Goal: Transaction & Acquisition: Purchase product/service

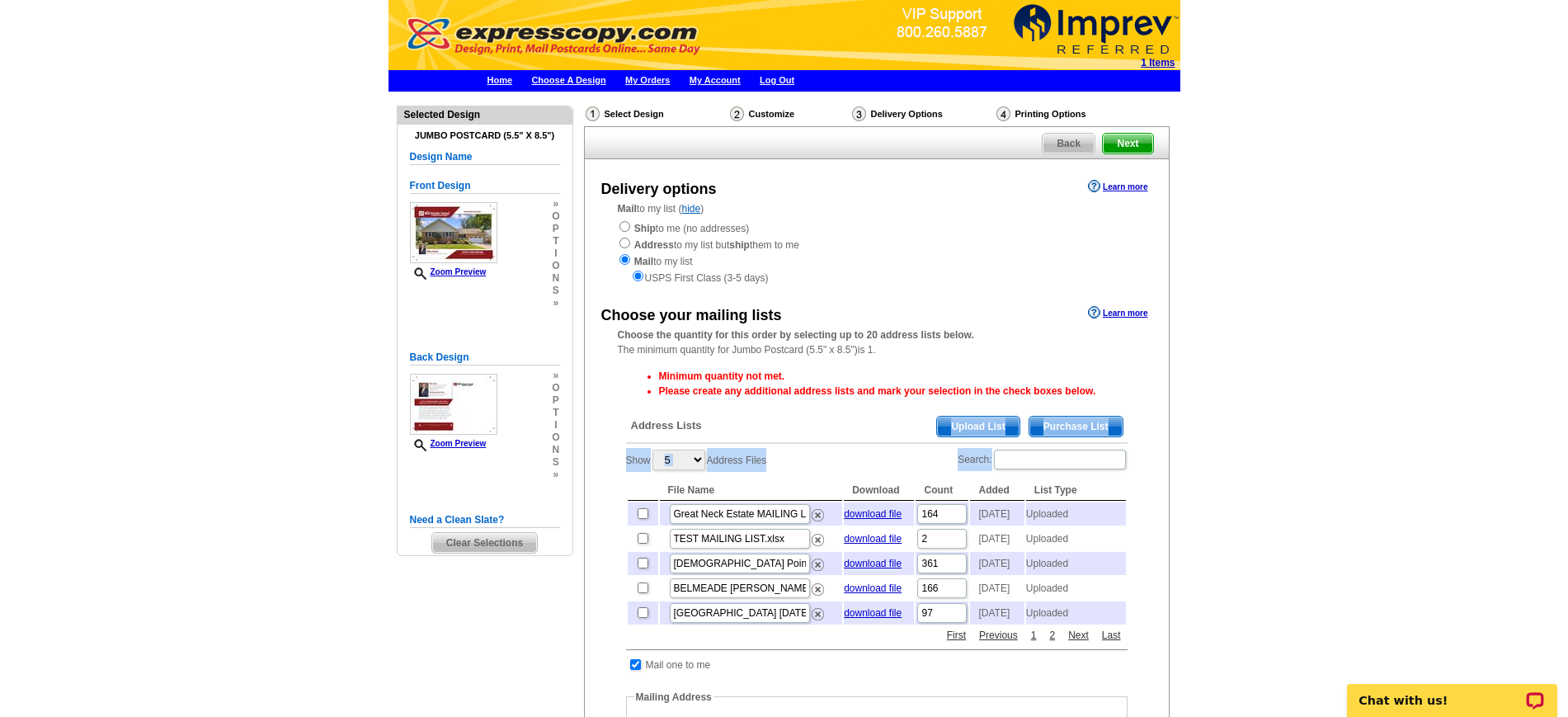
click at [971, 422] on span "Upload List" at bounding box center [979, 426] width 82 height 20
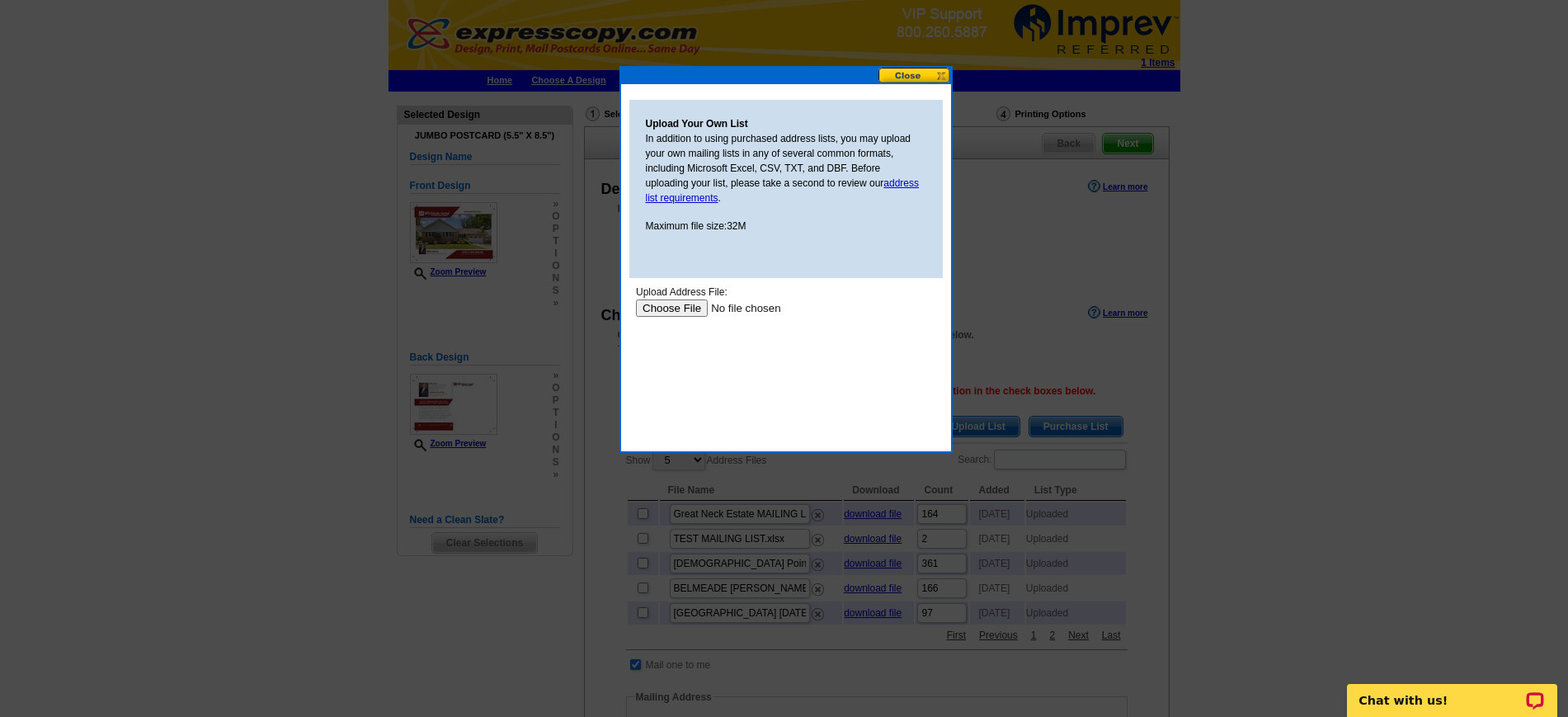
click at [672, 308] on input "file" at bounding box center [739, 308] width 209 height 17
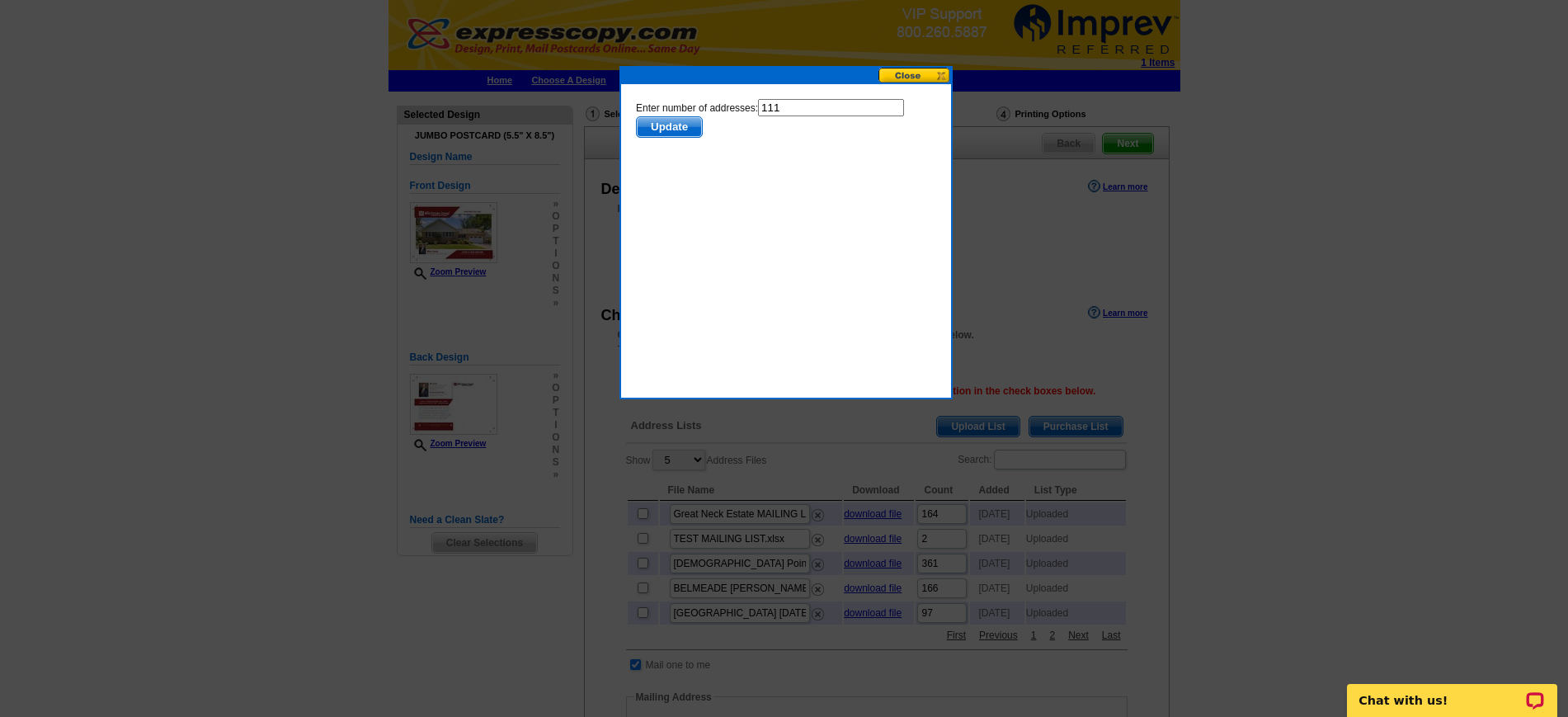
click at [683, 124] on span "Update" at bounding box center [668, 127] width 65 height 20
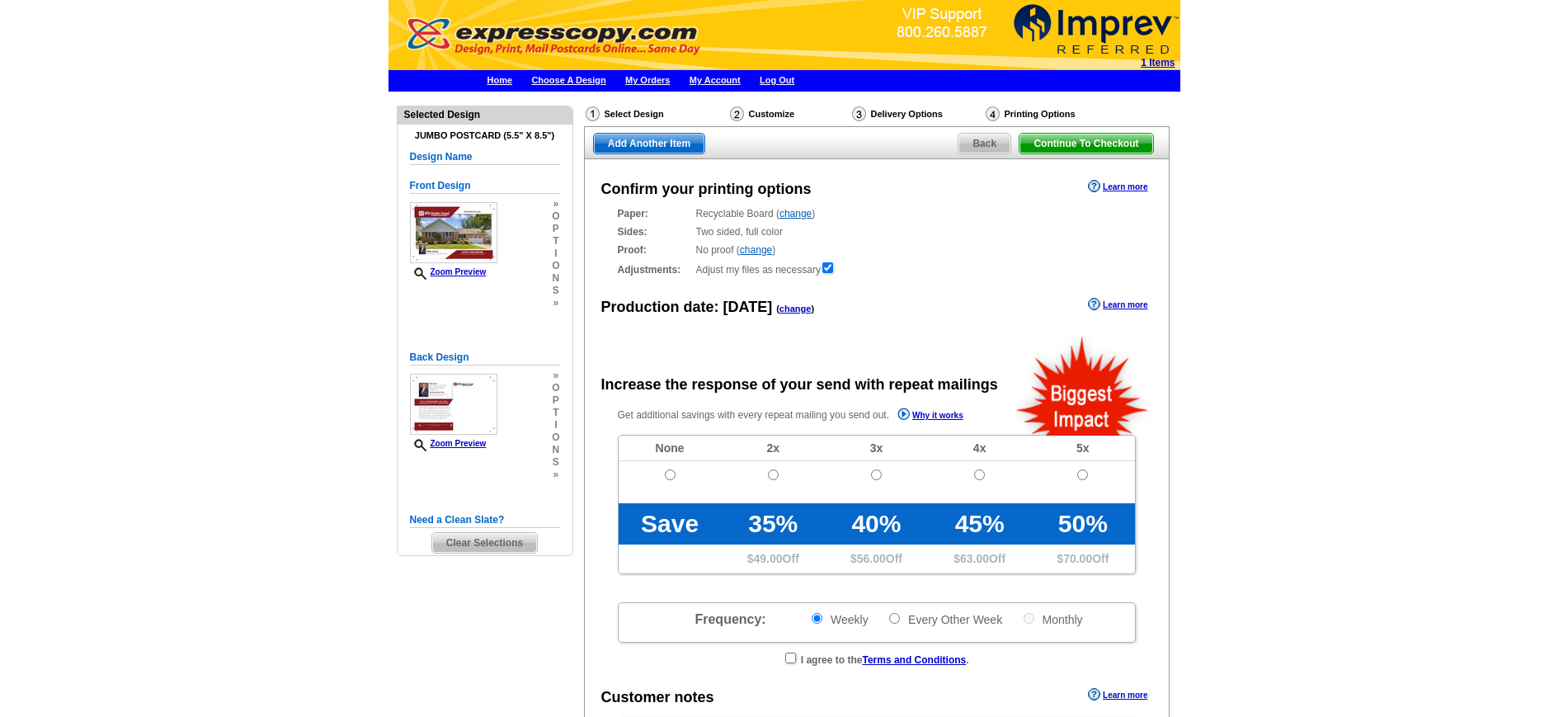
radio input "false"
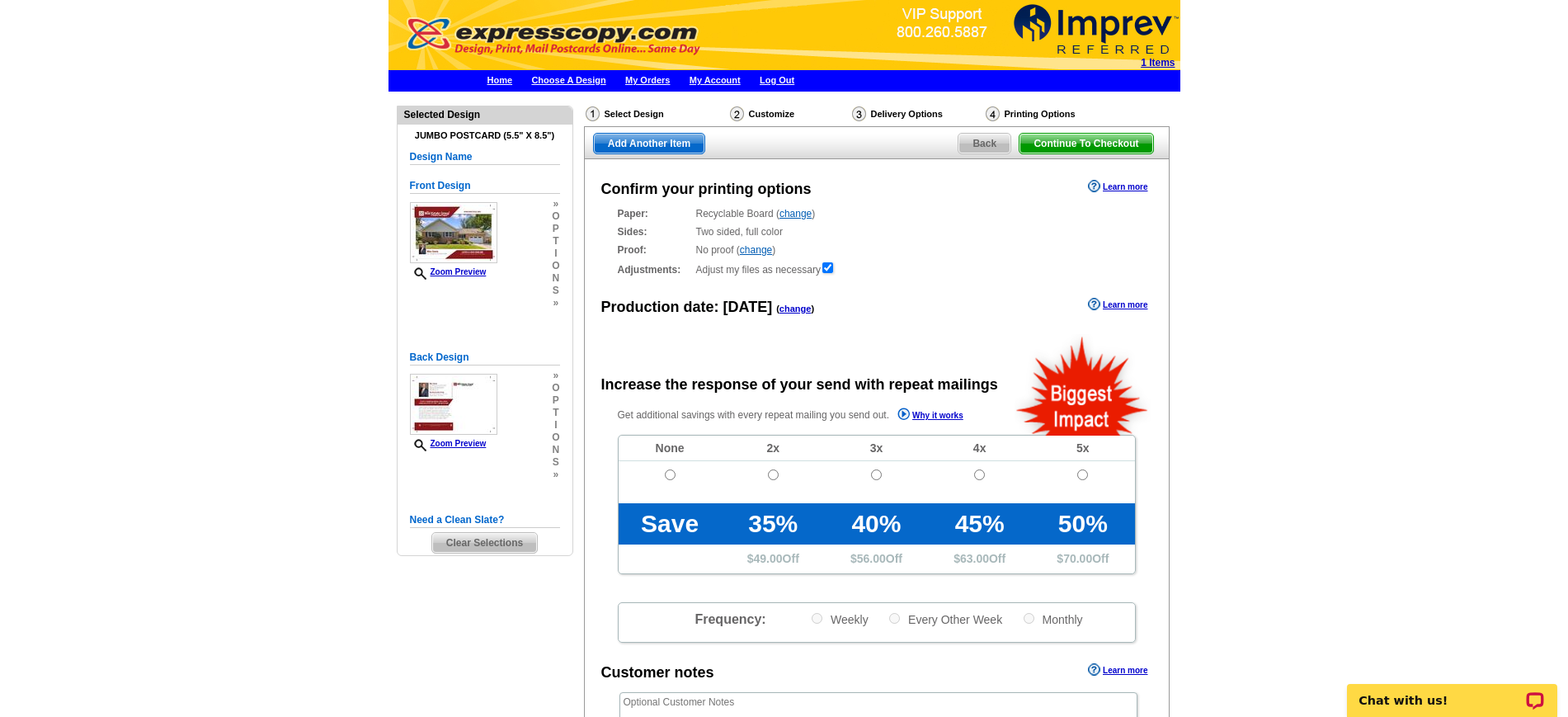
click at [985, 140] on span "Back" at bounding box center [985, 143] width 52 height 20
click at [676, 474] on td at bounding box center [670, 482] width 103 height 42
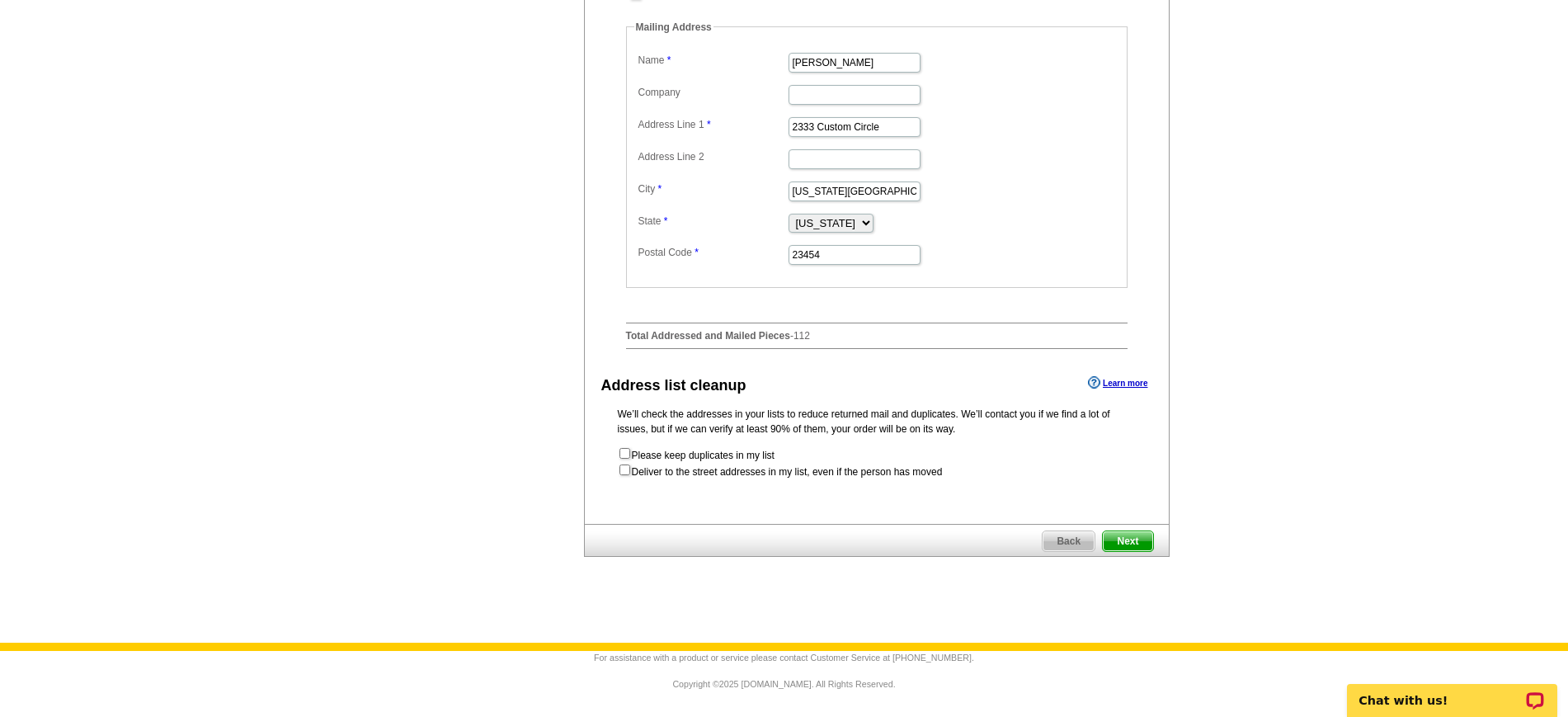
scroll to position [660, 0]
click at [1127, 541] on span "Next" at bounding box center [1128, 540] width 50 height 20
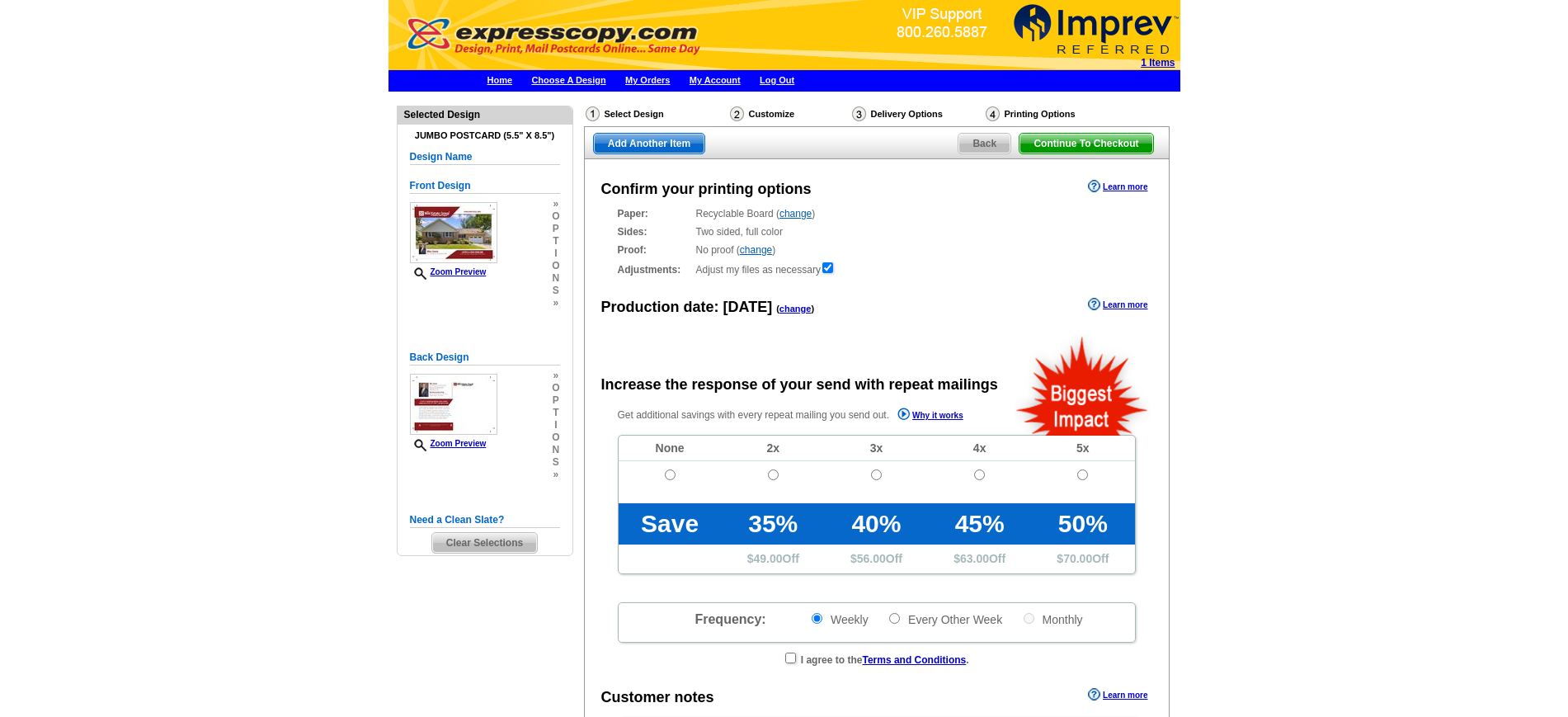
radio input "false"
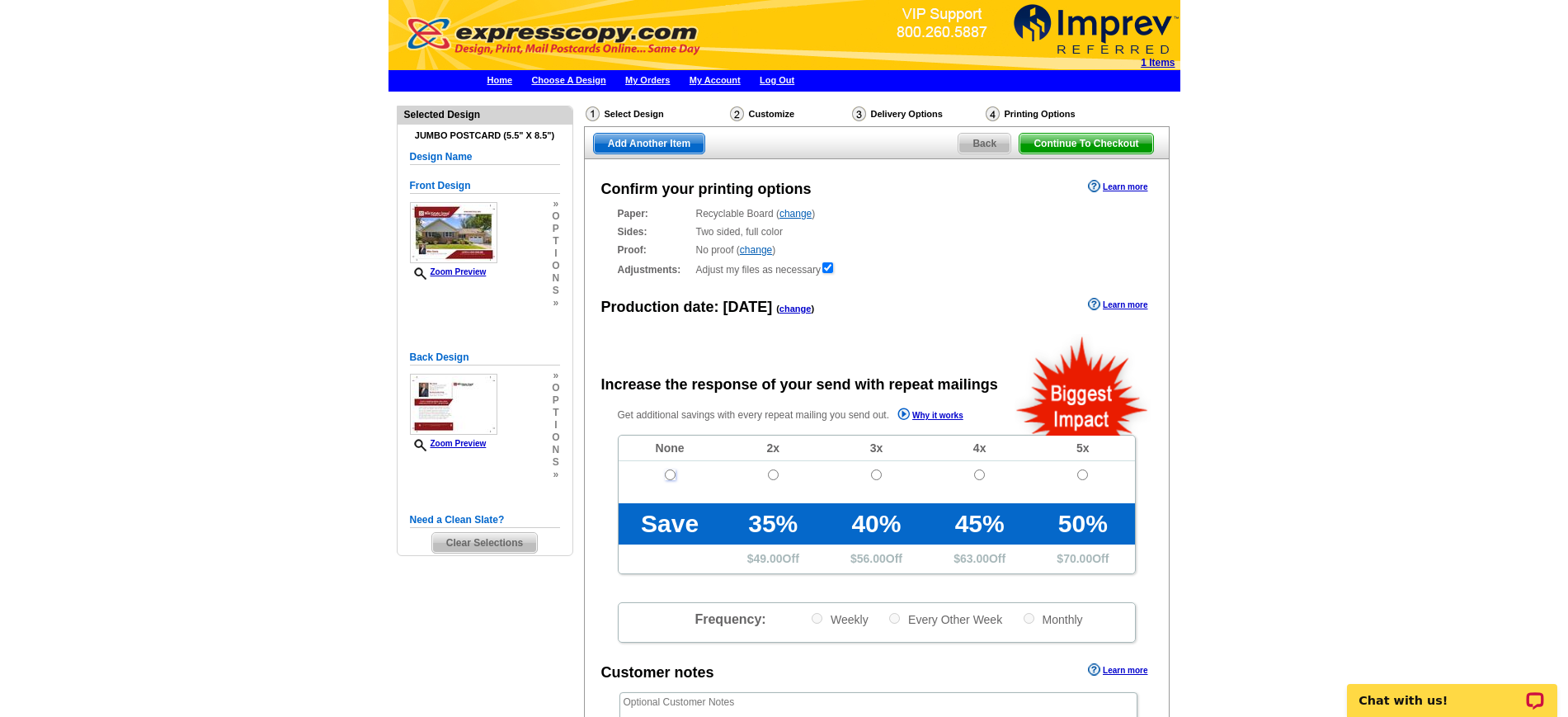
click at [668, 472] on input "radio" at bounding box center [669, 474] width 11 height 11
radio input "true"
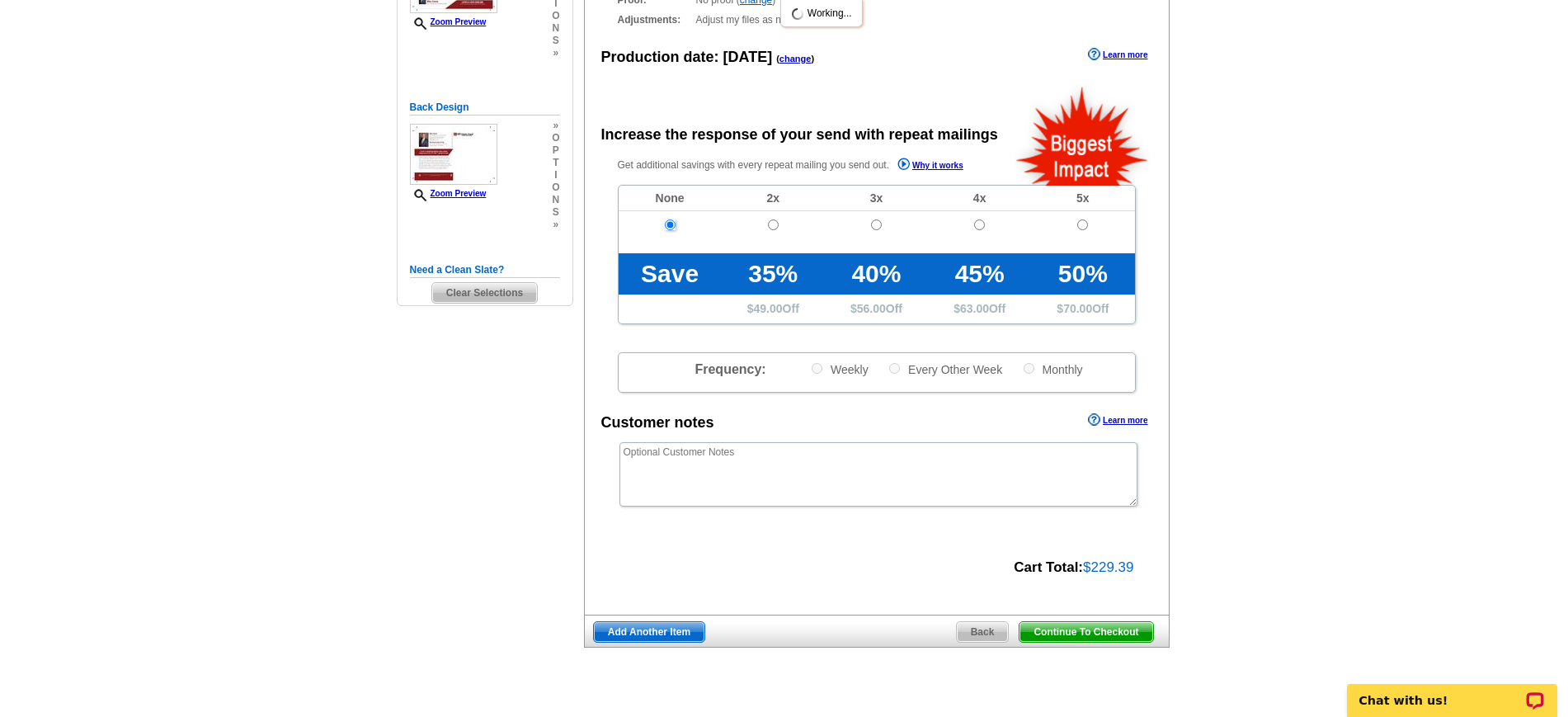
scroll to position [342, 0]
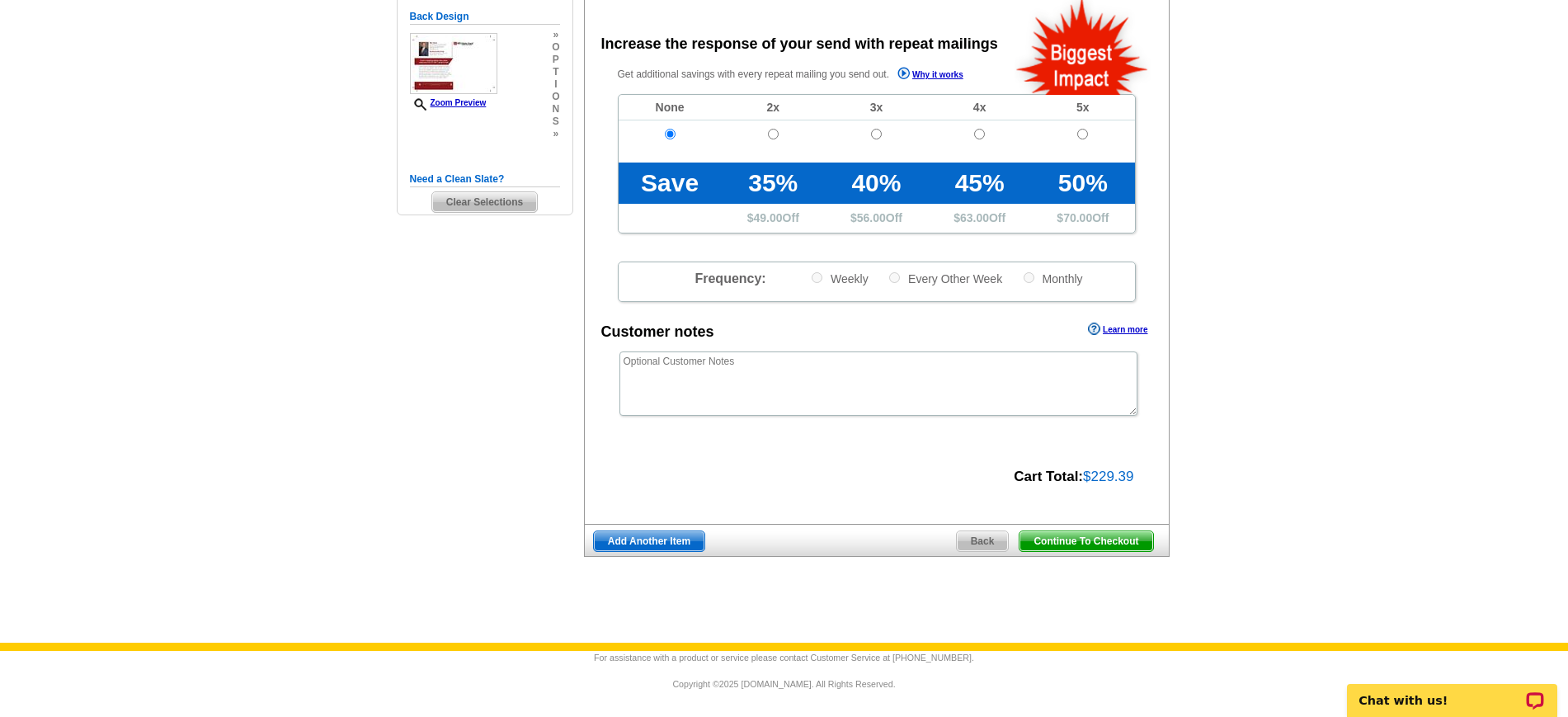
click at [1112, 538] on span "Continue To Checkout" at bounding box center [1086, 540] width 133 height 20
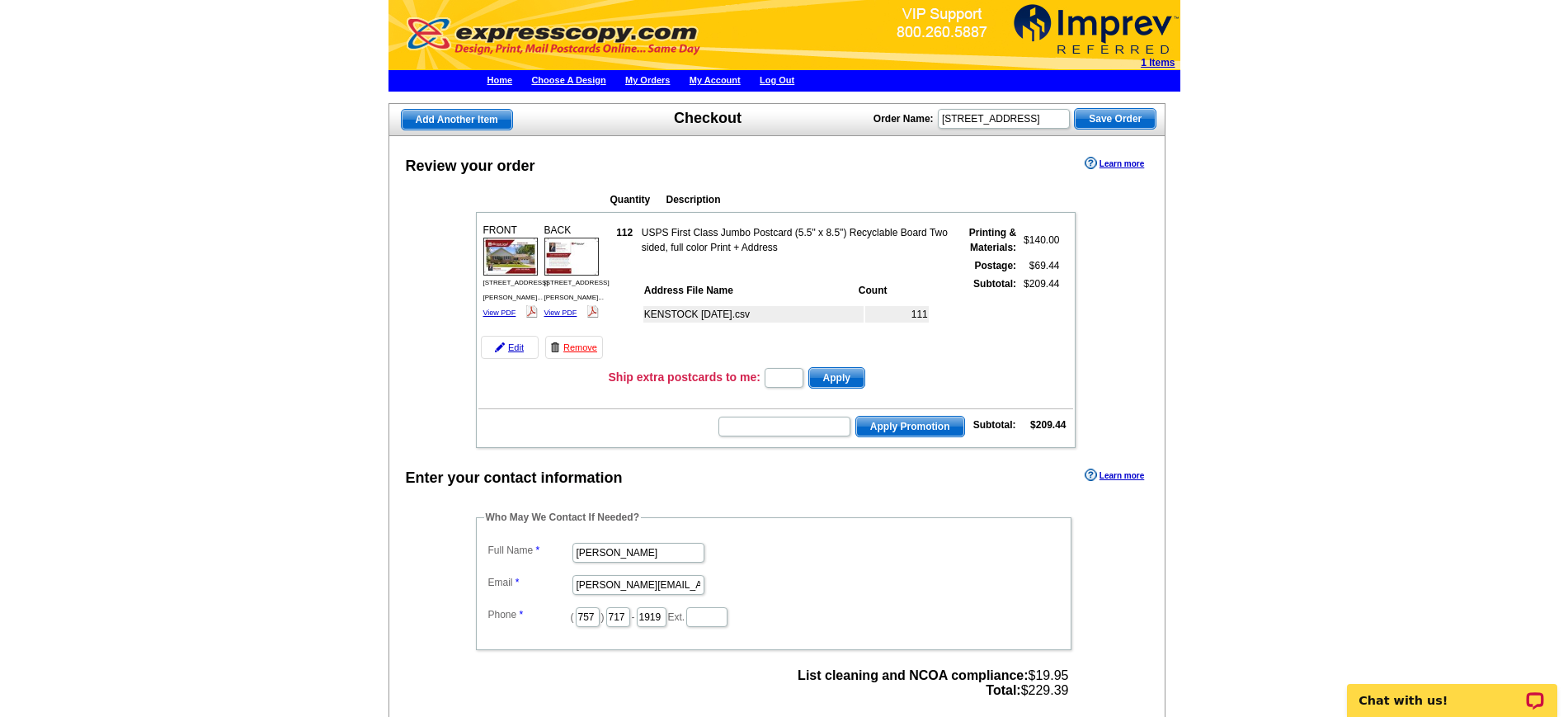
click at [670, 80] on link "My Orders" at bounding box center [647, 80] width 45 height 10
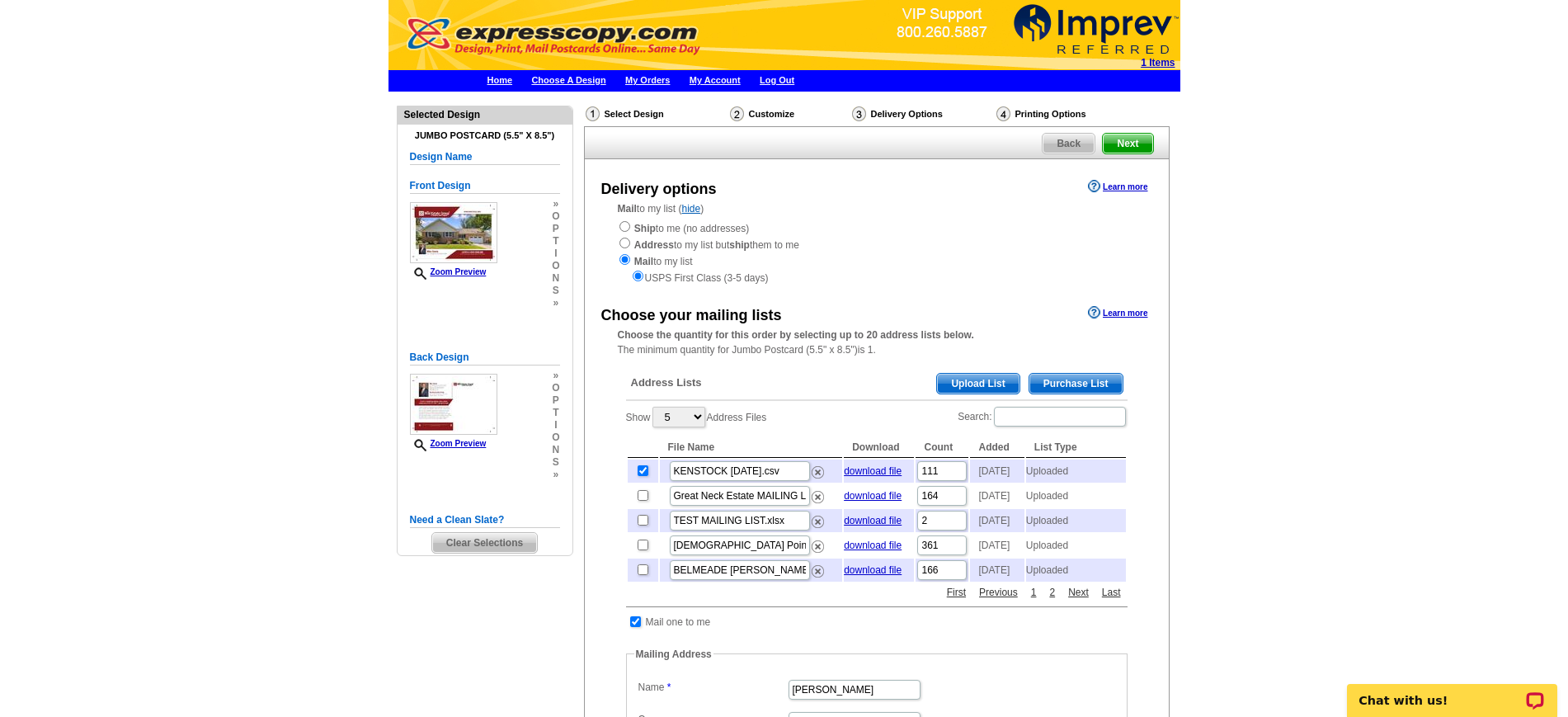
click at [1126, 145] on span "Next" at bounding box center [1128, 143] width 50 height 20
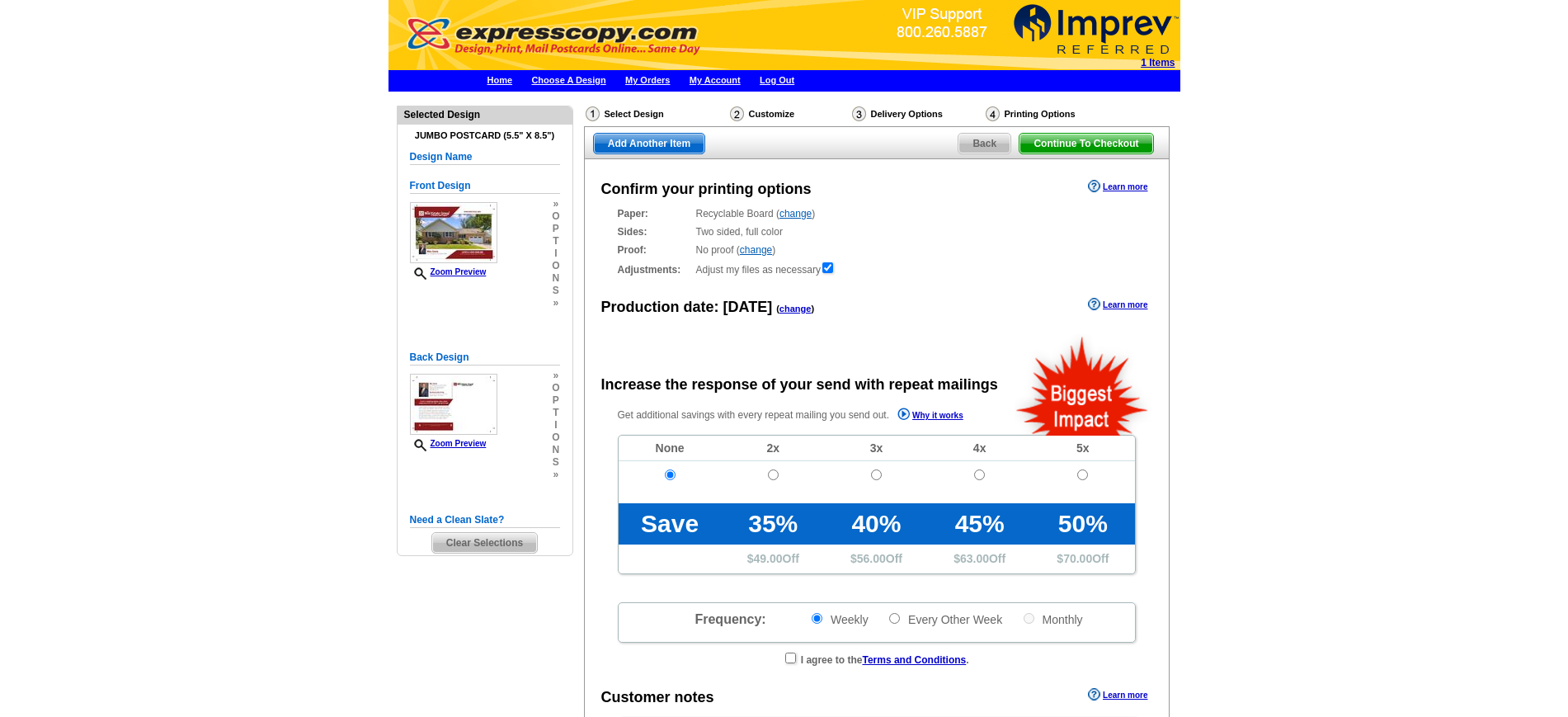
radio input "false"
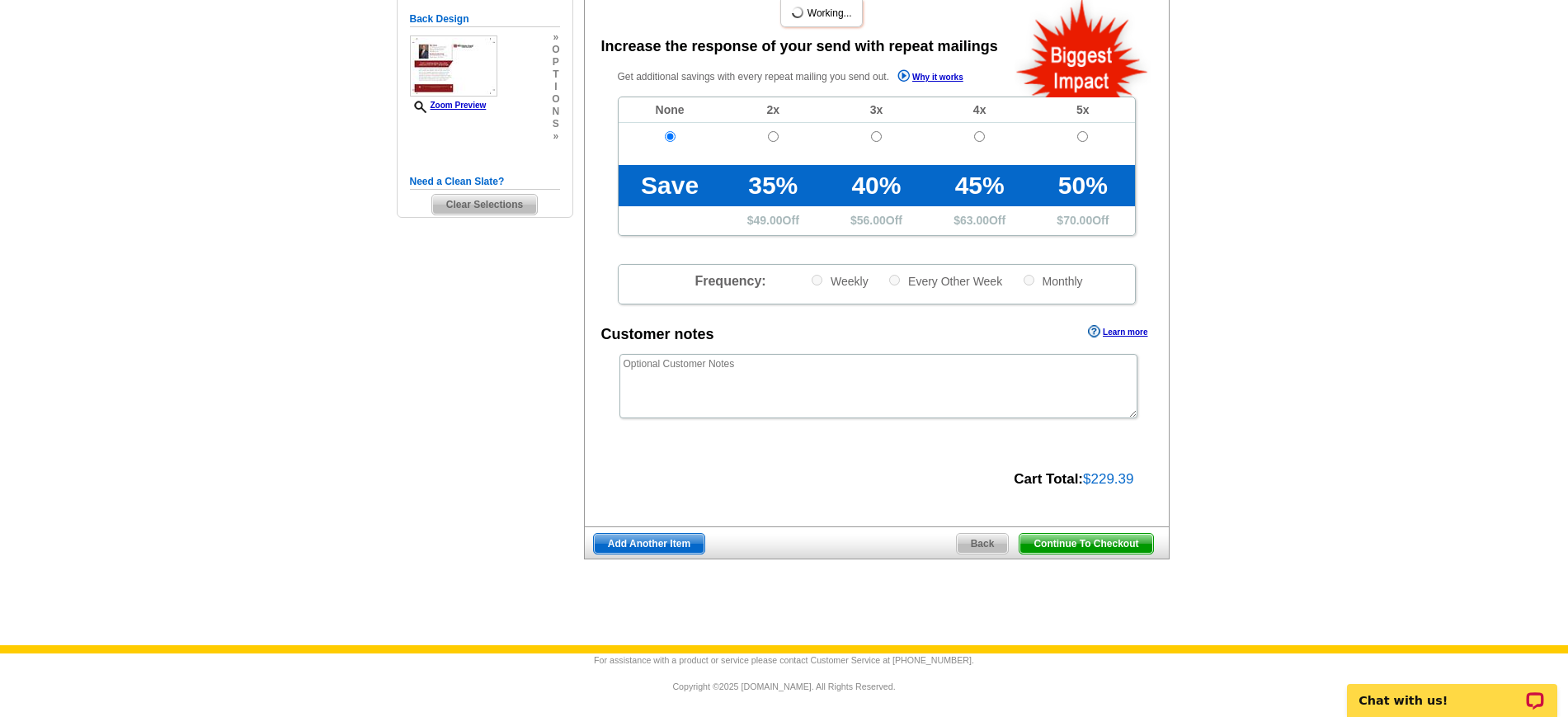
scroll to position [342, 0]
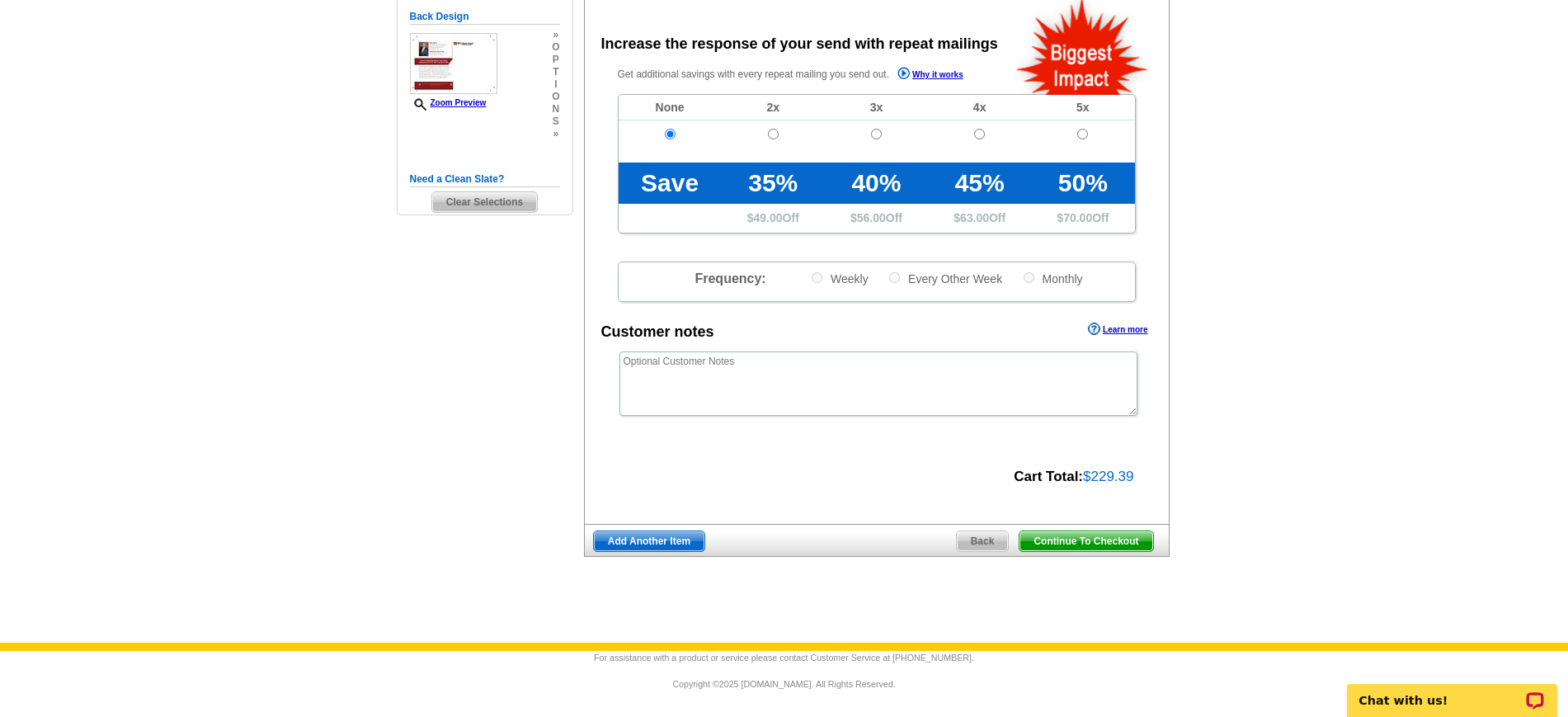
click at [1093, 537] on span "Continue To Checkout" at bounding box center [1086, 540] width 133 height 20
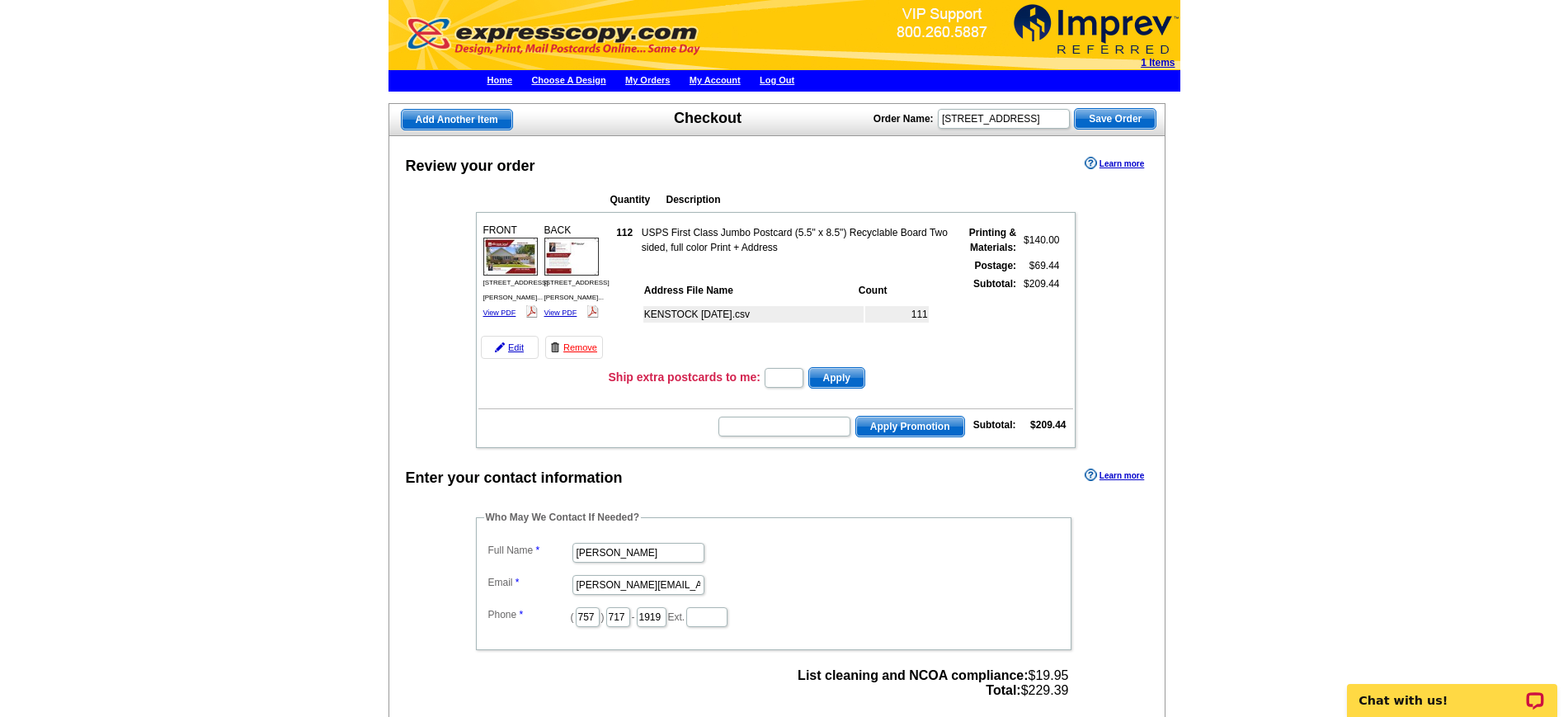
click at [741, 75] on link "My Account" at bounding box center [715, 80] width 52 height 10
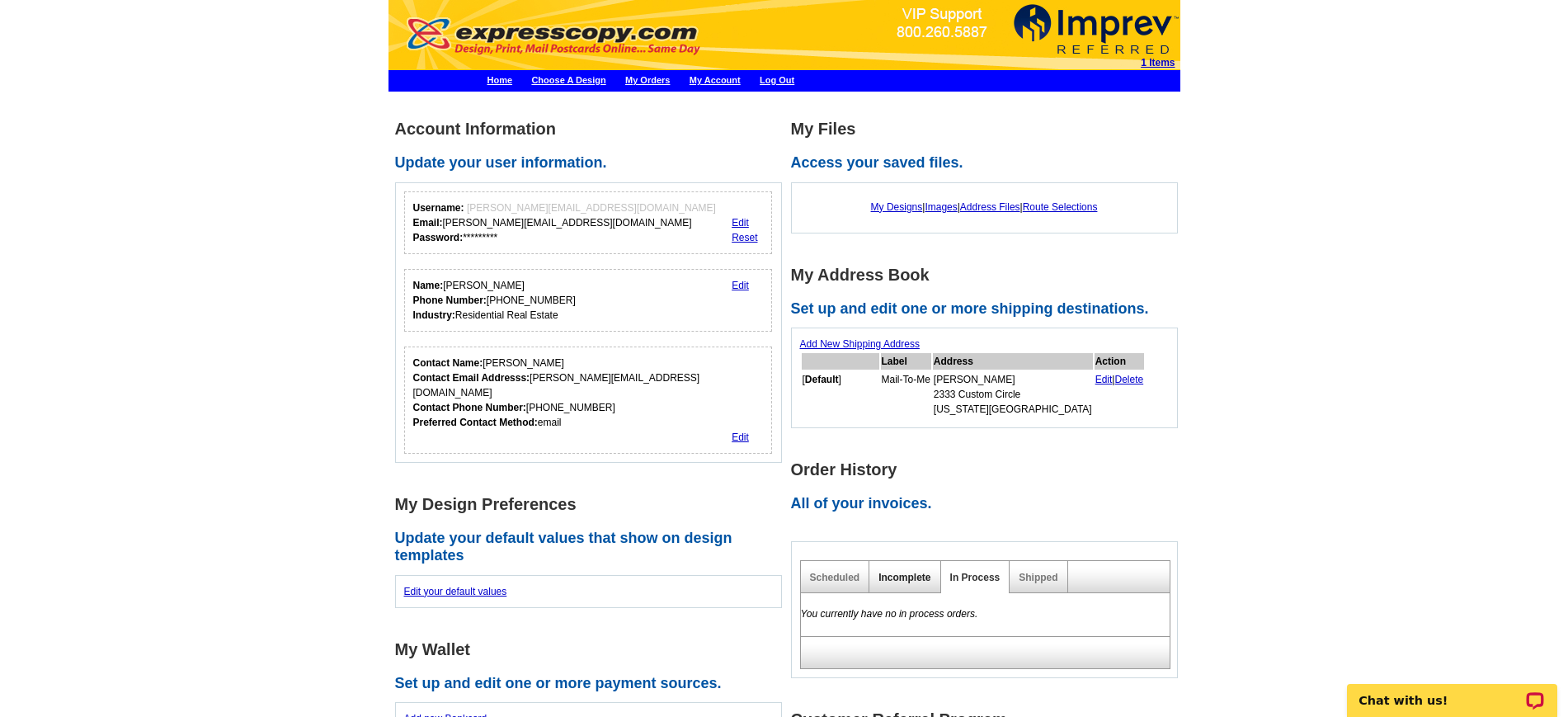
click at [911, 578] on link "Incomplete" at bounding box center [904, 578] width 52 height 11
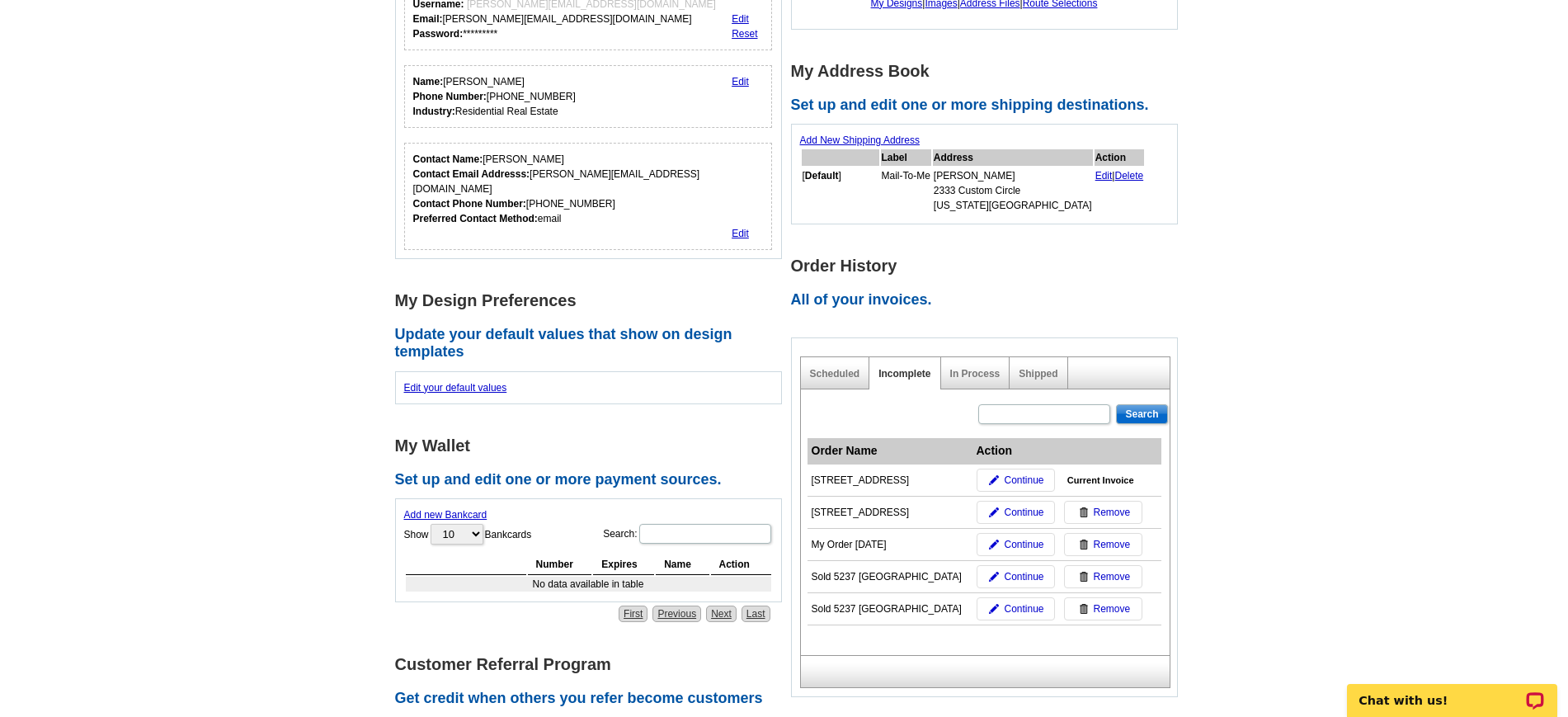
scroll to position [206, 0]
click at [1029, 541] on span "Continue" at bounding box center [1023, 542] width 39 height 15
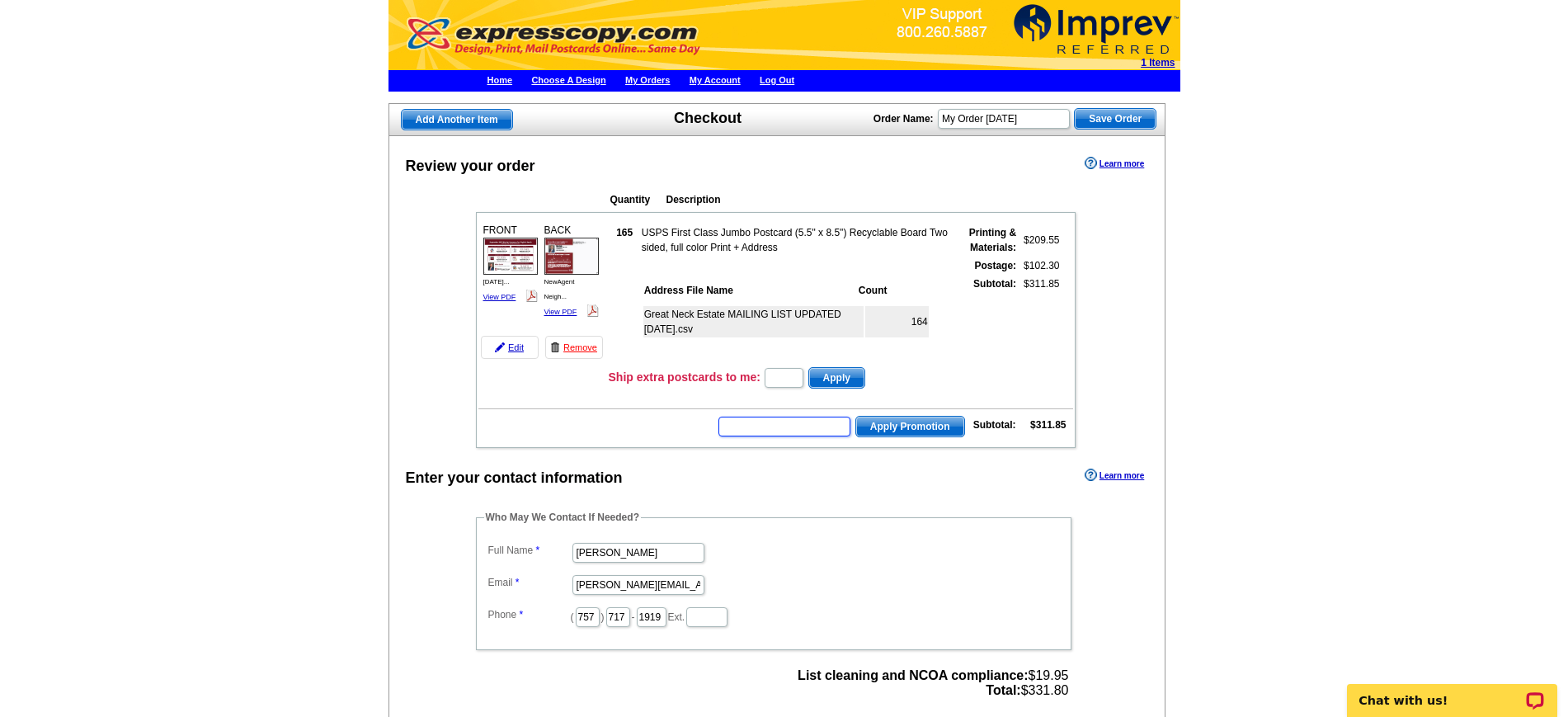
click at [798, 432] on input "text" at bounding box center [785, 426] width 132 height 20
click at [785, 431] on input "text" at bounding box center [785, 426] width 132 height 20
type input "HURRY40"
click at [885, 416] on span "Apply Promotion" at bounding box center [910, 426] width 108 height 20
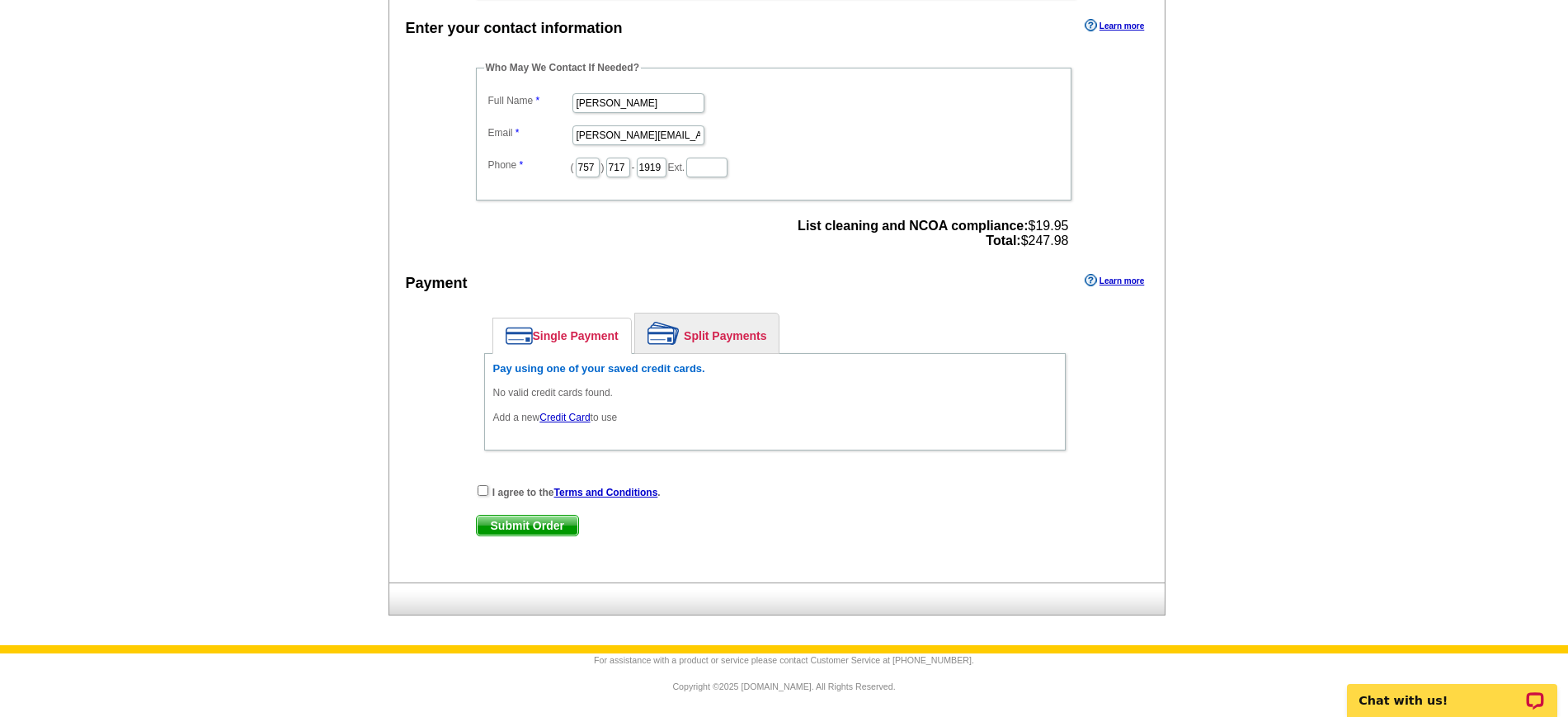
scroll to position [505, 0]
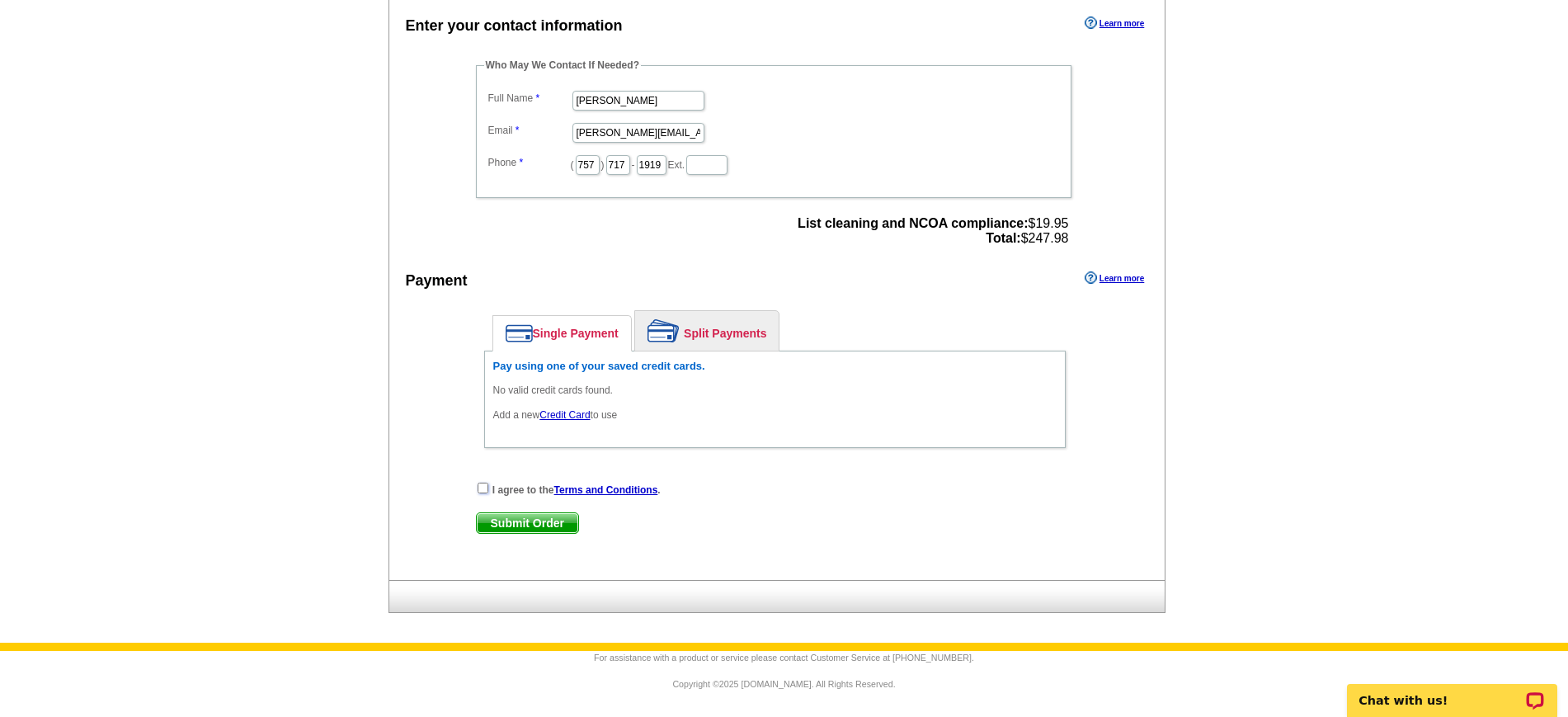
click at [482, 488] on input "checkbox" at bounding box center [482, 487] width 11 height 11
checkbox input "true"
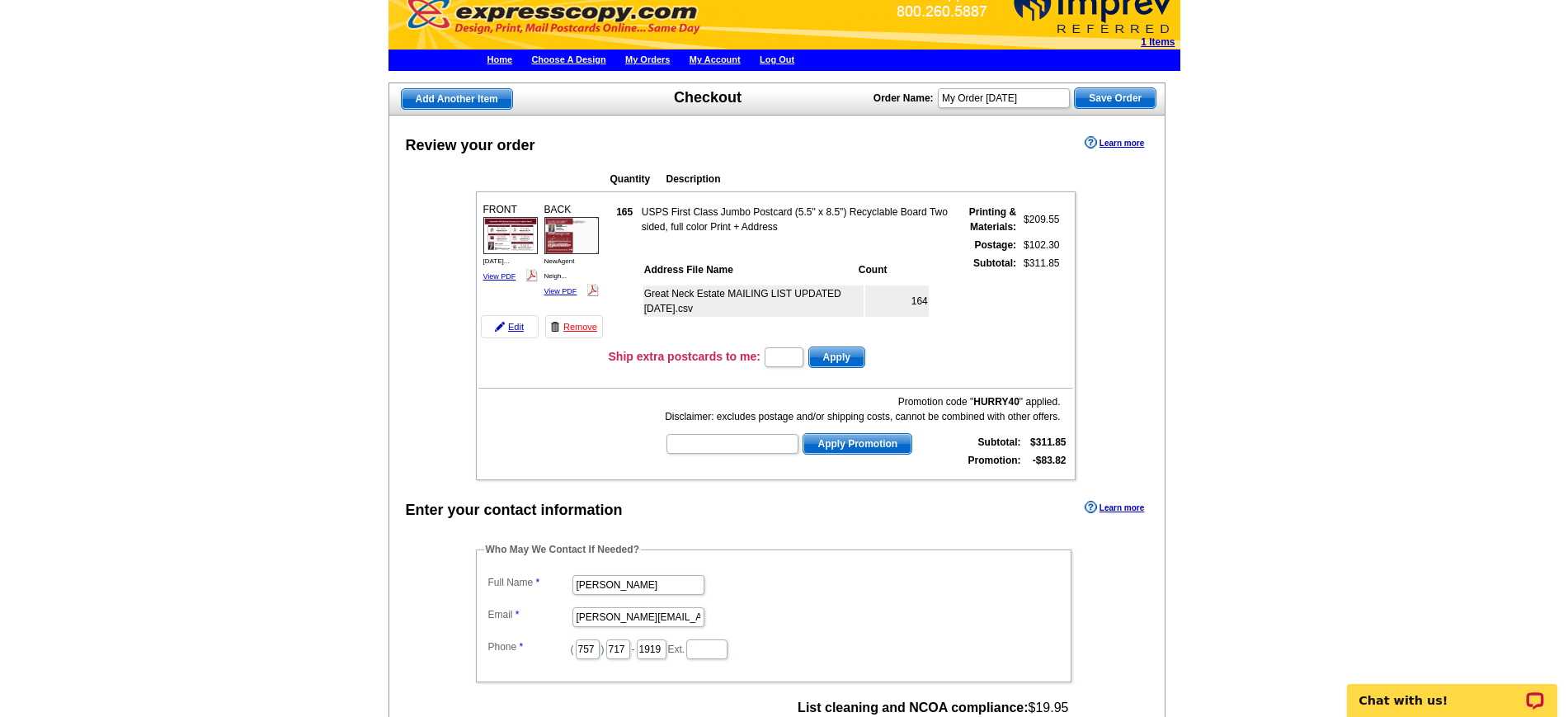
scroll to position [0, 0]
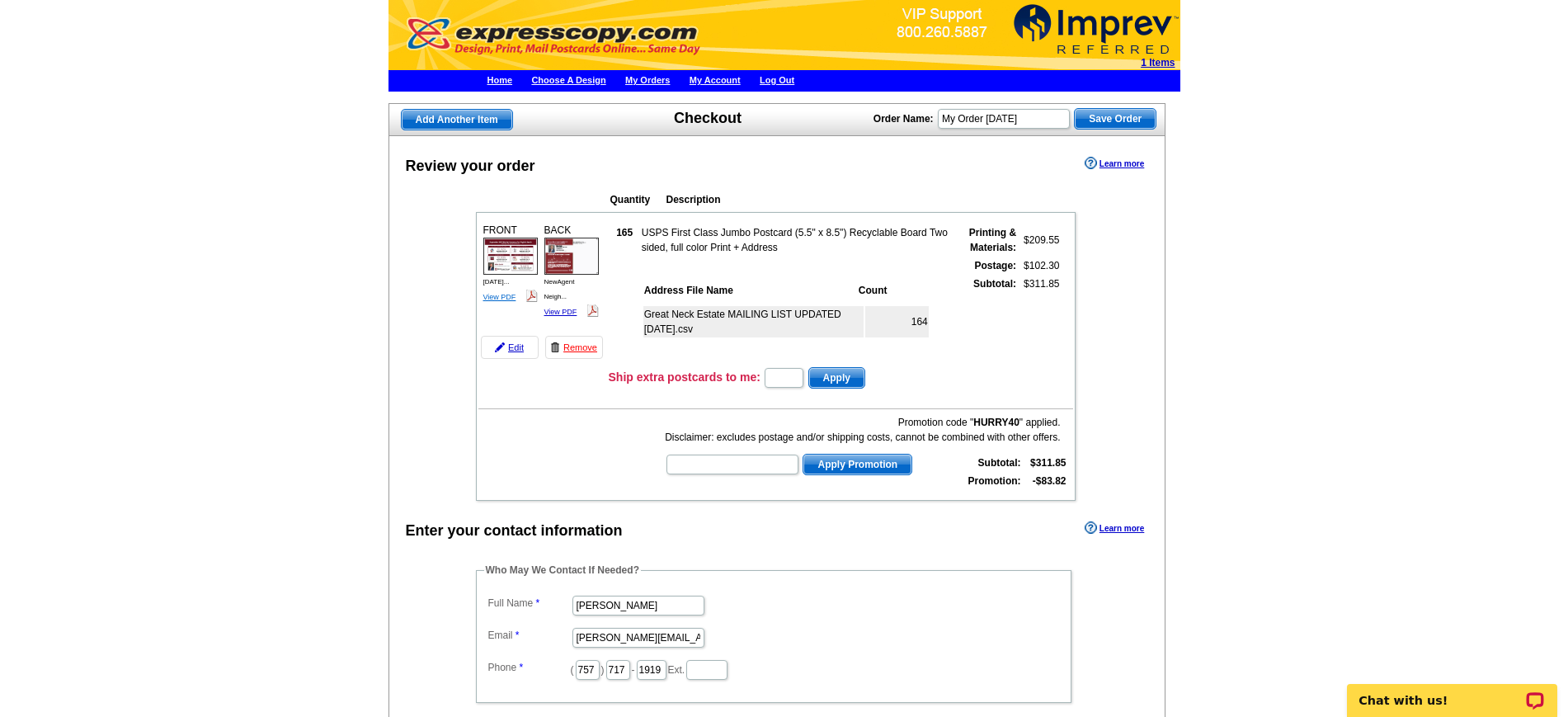
click at [512, 295] on link "View PDF" at bounding box center [499, 297] width 33 height 9
click at [564, 309] on link "View PDF" at bounding box center [561, 311] width 33 height 9
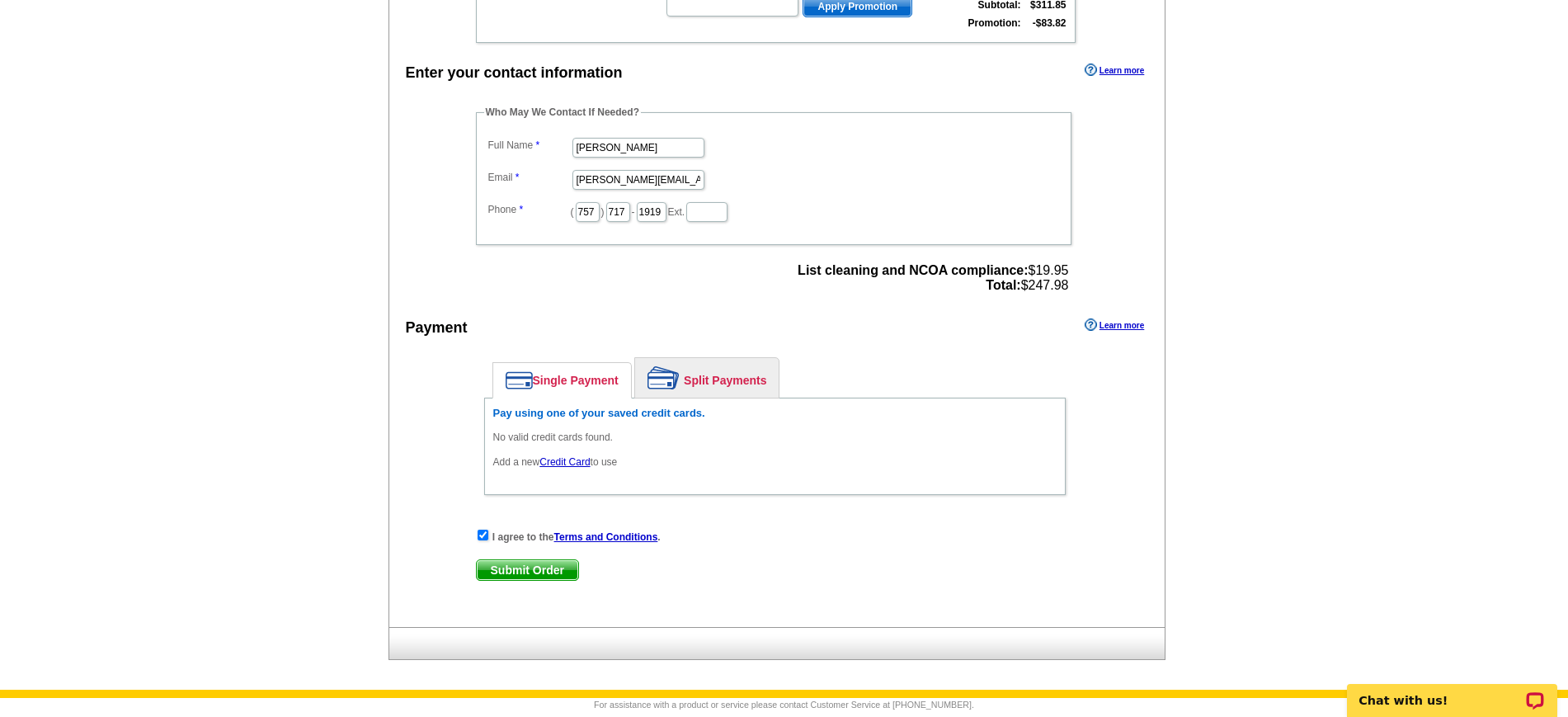
scroll to position [505, 0]
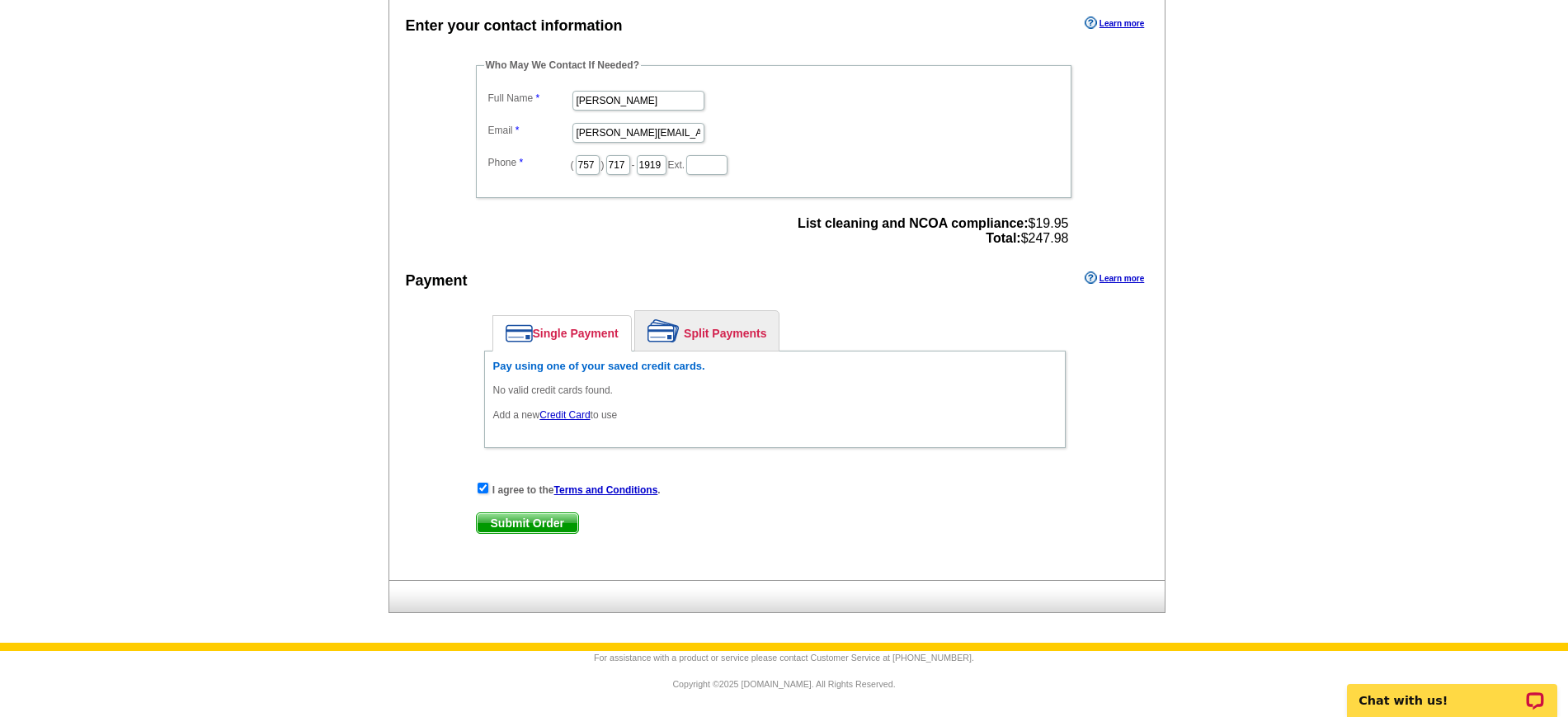
click at [538, 523] on span "Submit Order" at bounding box center [527, 522] width 101 height 20
click at [566, 411] on link "Credit Card" at bounding box center [564, 415] width 51 height 11
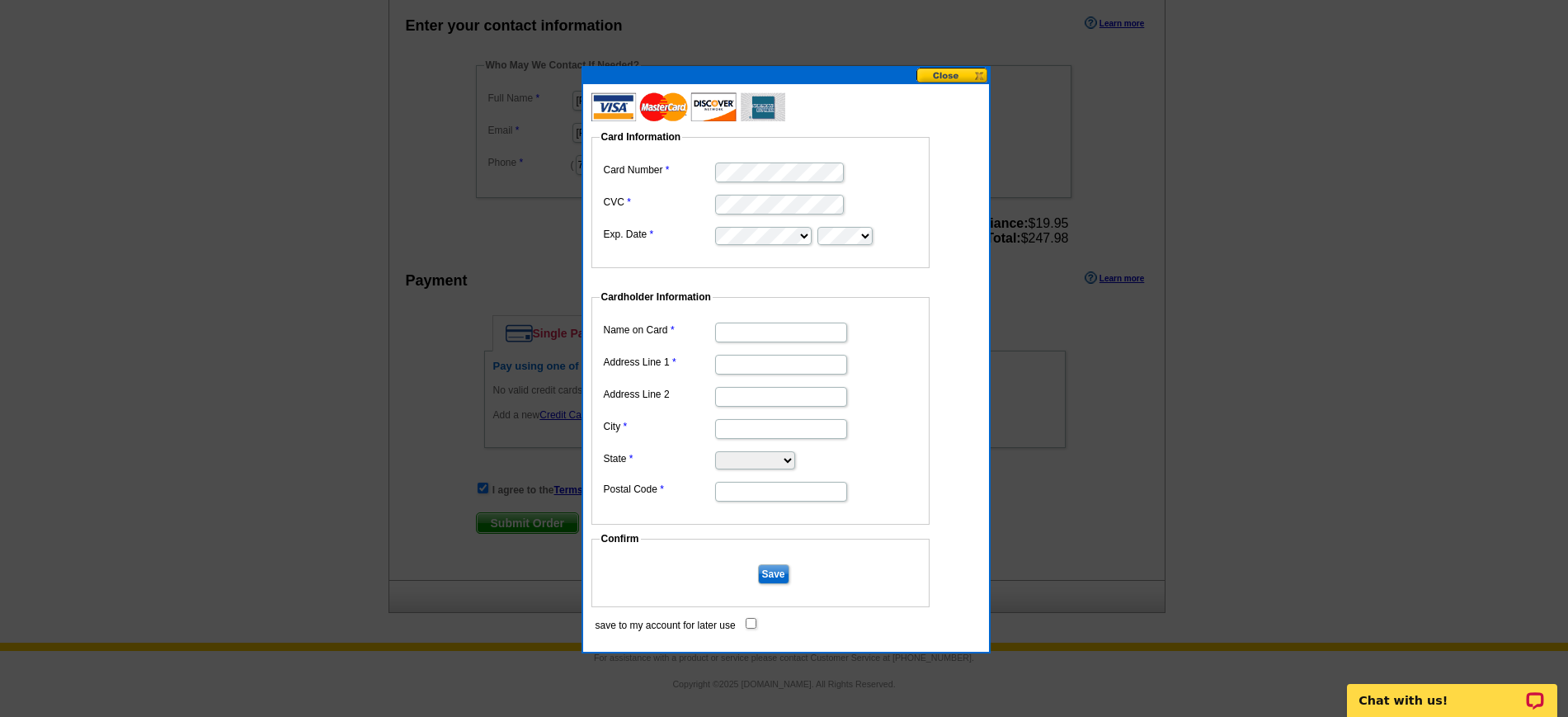
type input "Saundra Steele"
click at [767, 368] on input "Address Line 1" at bounding box center [781, 365] width 132 height 20
type input "2333 CUSTOM CIRCLE"
click at [773, 424] on input "City" at bounding box center [781, 429] width 132 height 20
type input "VIRGINIA BEAH"
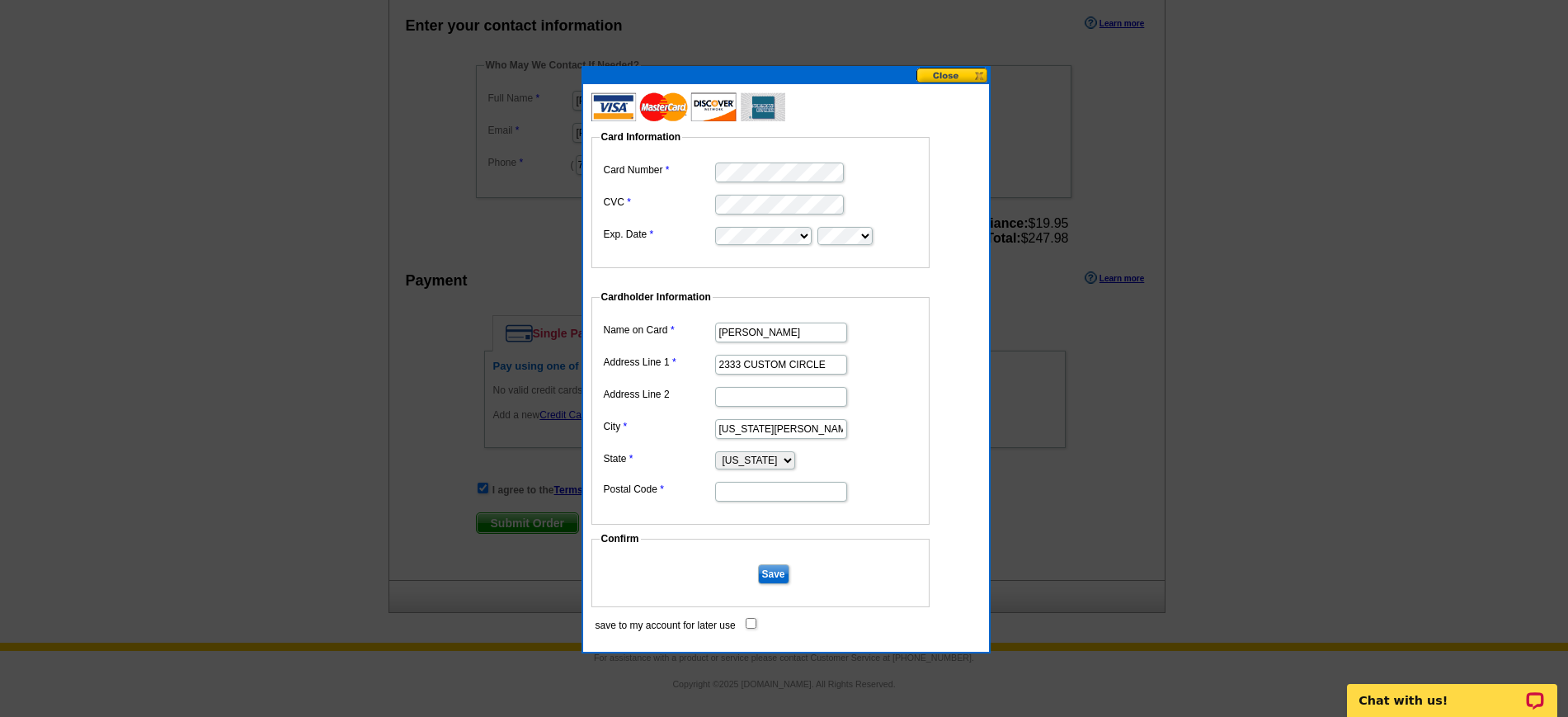
click at [782, 464] on select "Alabama Alaska Arizona Arkansas California Colorado Connecticut District of Col…" at bounding box center [755, 460] width 80 height 18
select select "VA"
click at [715, 452] on select "Alabama Alaska Arizona Arkansas California Colorado Connecticut District of Col…" at bounding box center [755, 460] width 80 height 18
click at [760, 488] on input "Postal Code" at bounding box center [781, 492] width 132 height 20
type input "23454"
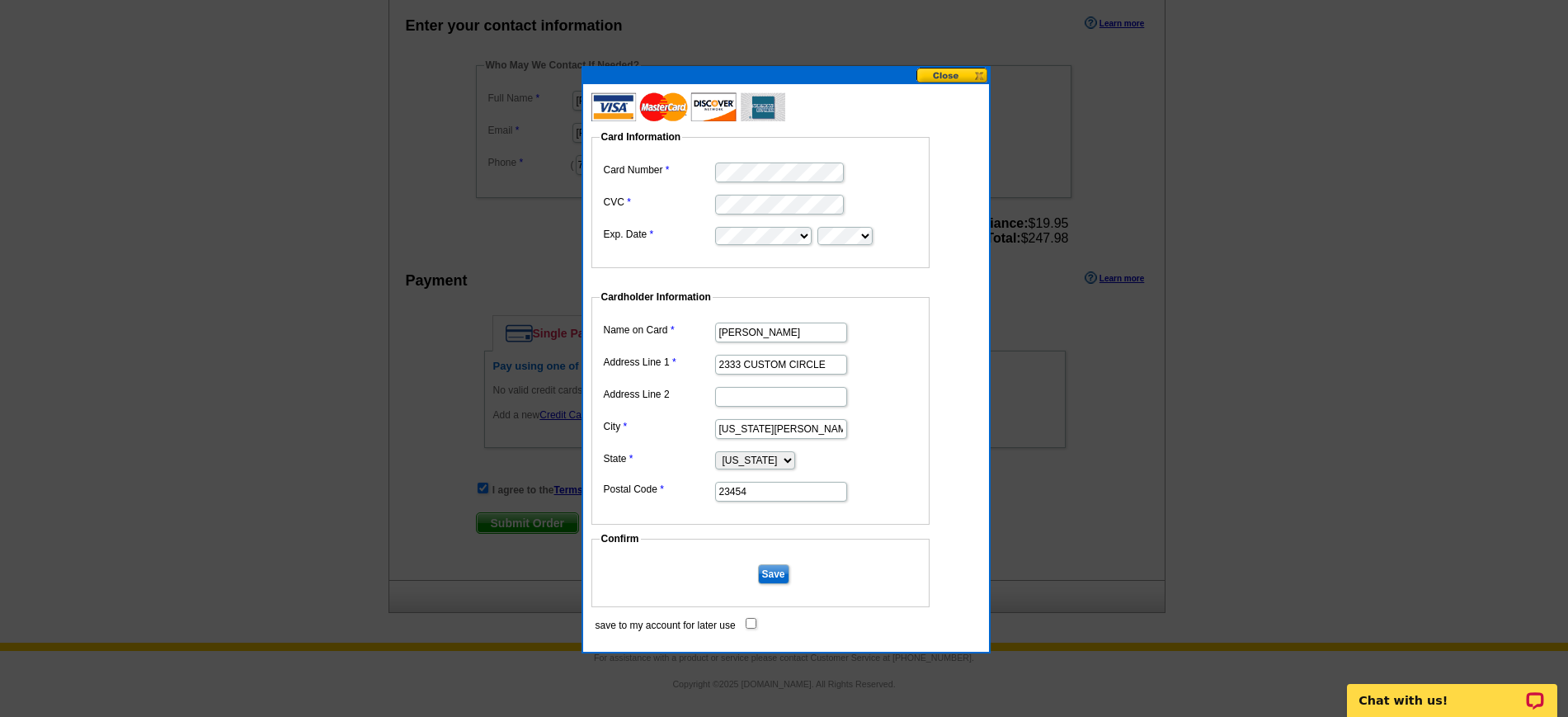
click at [773, 569] on input "Save" at bounding box center [773, 574] width 32 height 20
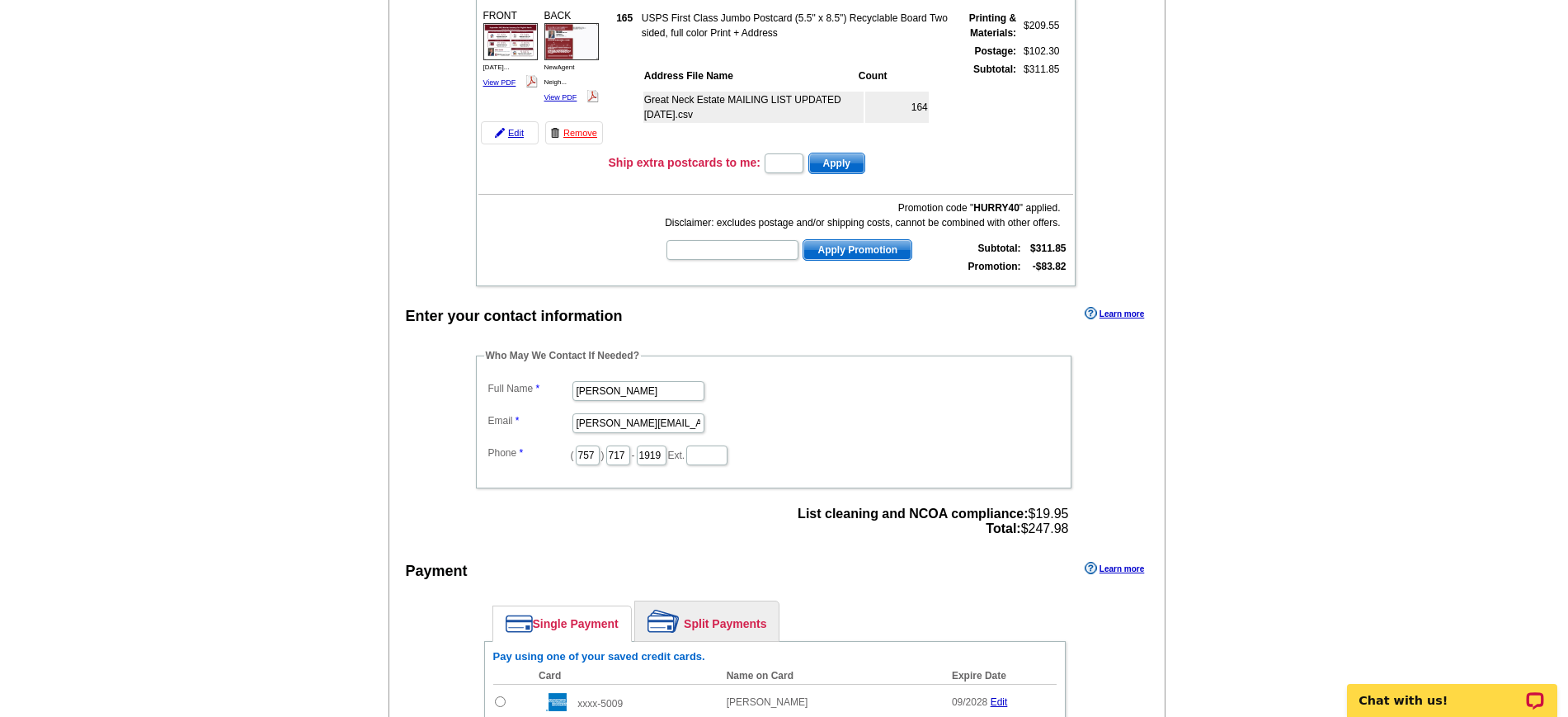
scroll to position [0, 0]
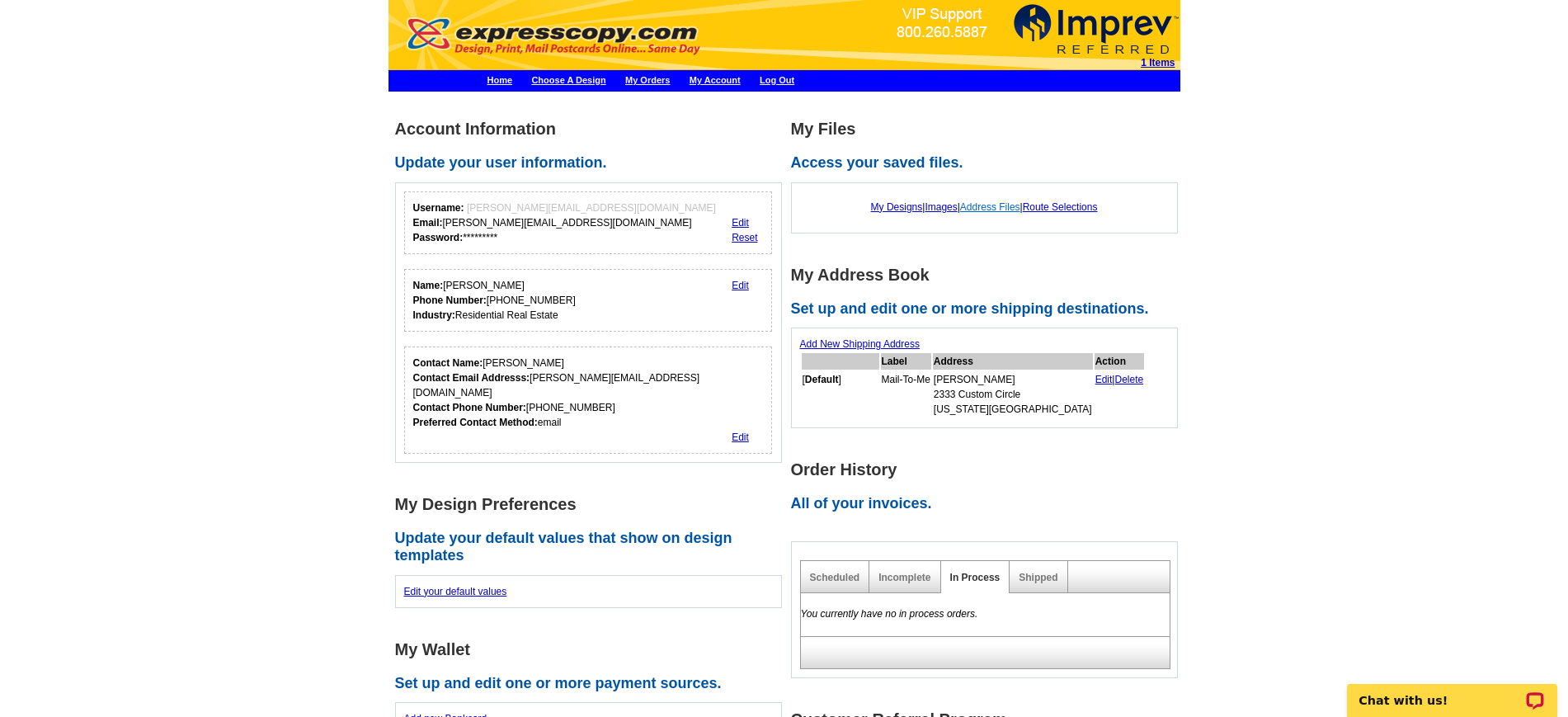
click at [1001, 204] on link "Address Files" at bounding box center [990, 207] width 60 height 11
